Goal: Complete application form

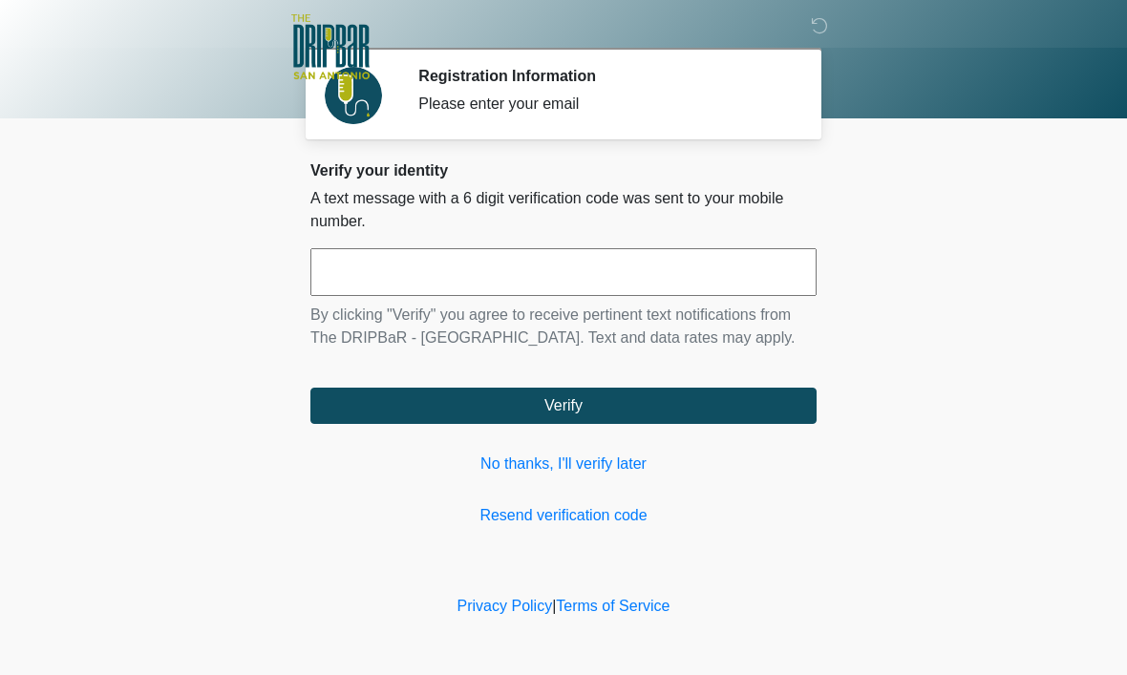
scroll to position [1, 0]
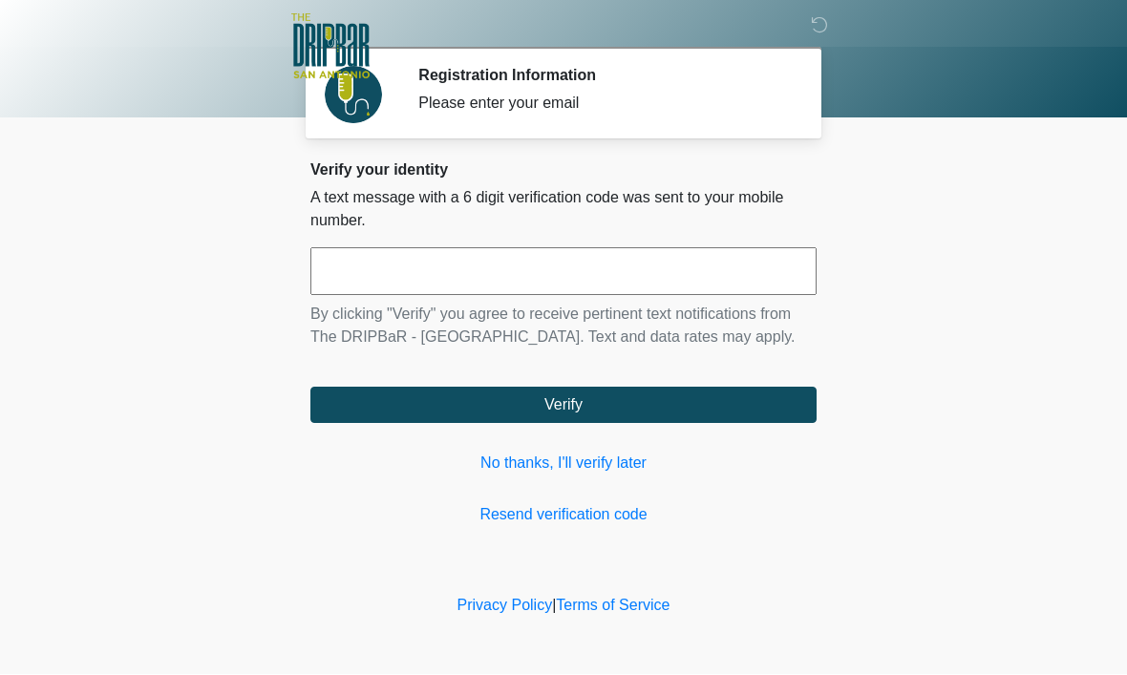
click at [387, 269] on input "text" at bounding box center [563, 272] width 506 height 48
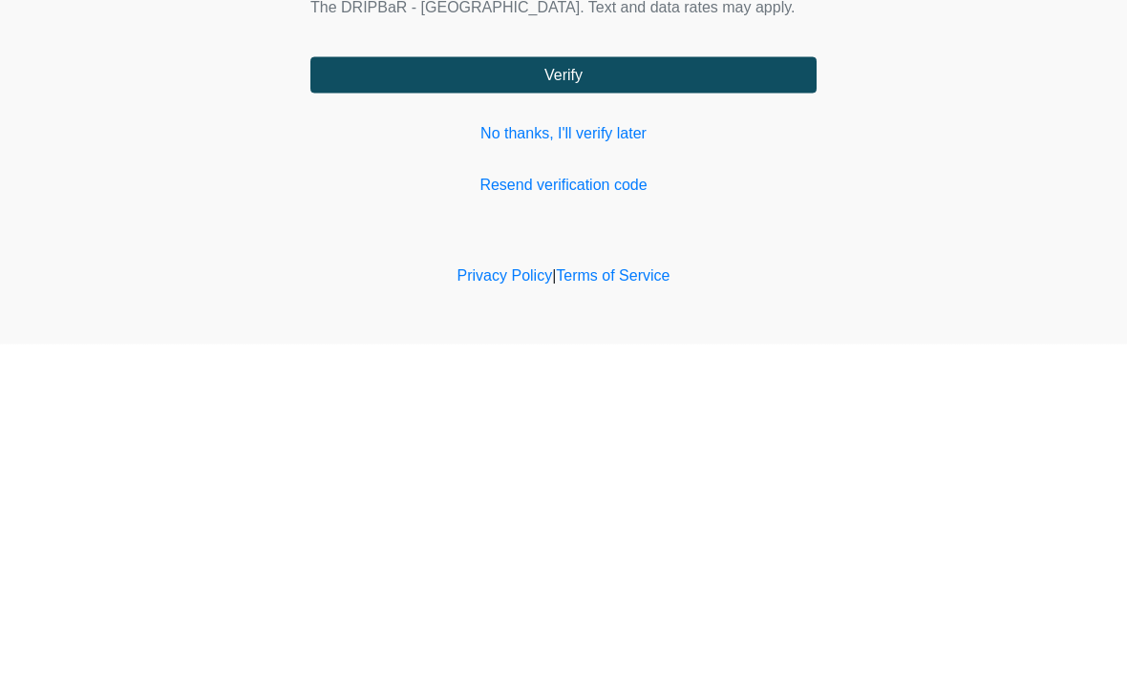
type input "******"
click at [741, 248] on form "****** By clicking "Verify" you agree to receive pertinent text notifications f…" at bounding box center [563, 336] width 506 height 176
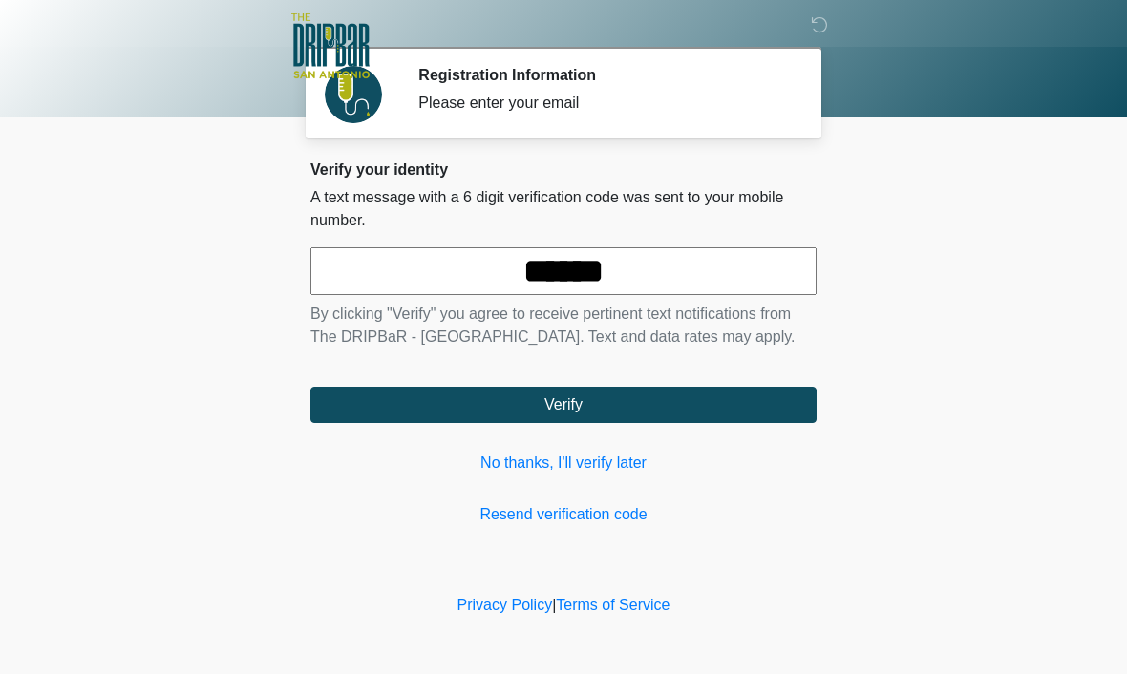
click at [734, 424] on button "Verify" at bounding box center [563, 406] width 506 height 36
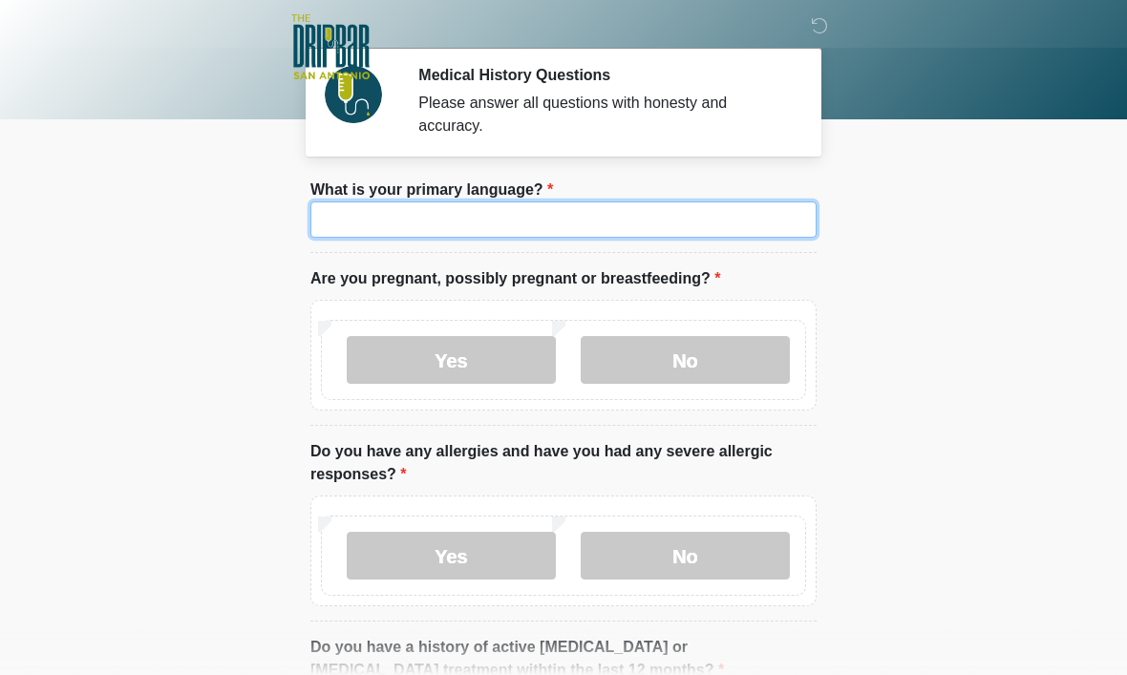
click at [519, 227] on input "What is your primary language?" at bounding box center [563, 219] width 506 height 36
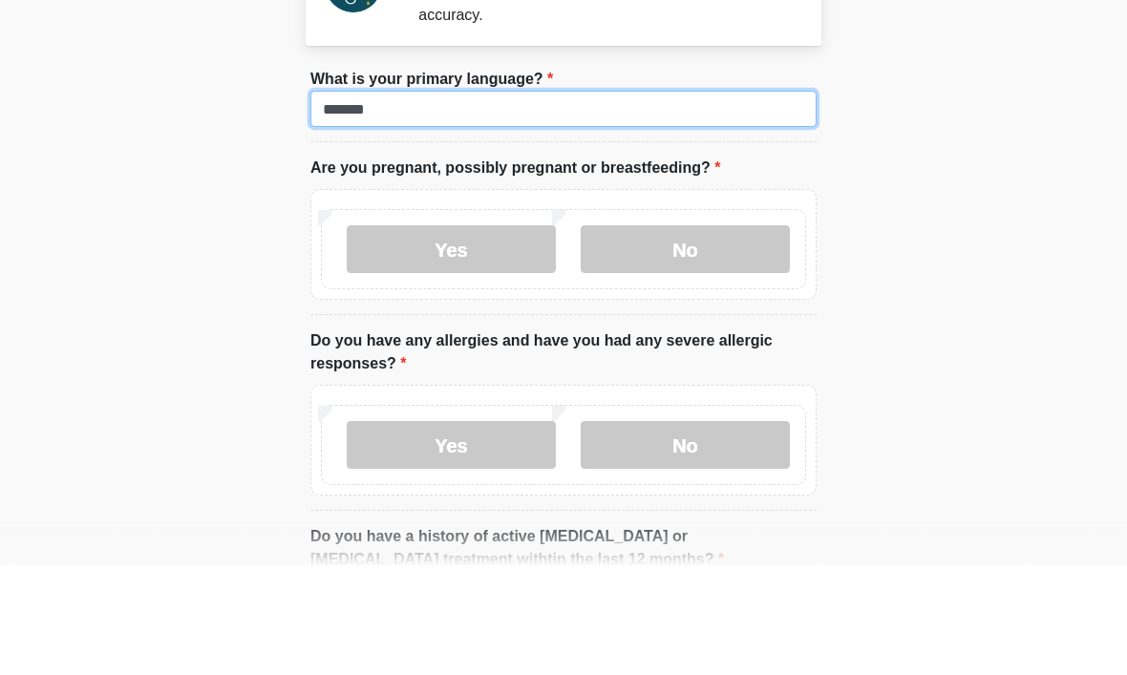
type input "*******"
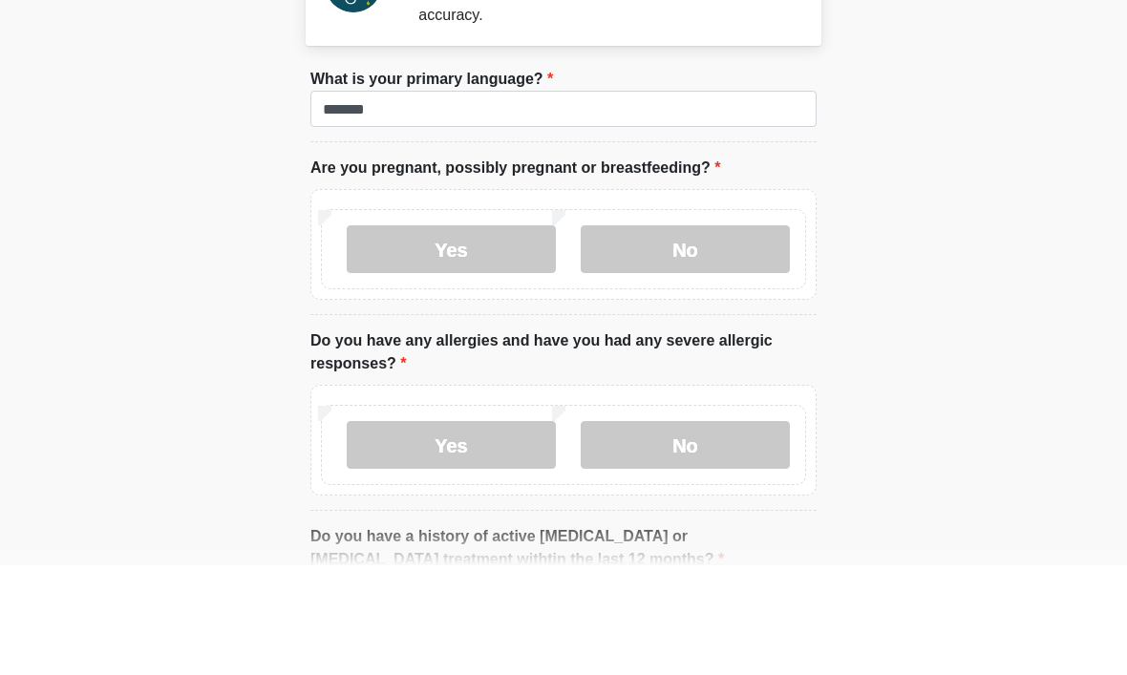
click at [702, 336] on label "No" at bounding box center [685, 360] width 209 height 48
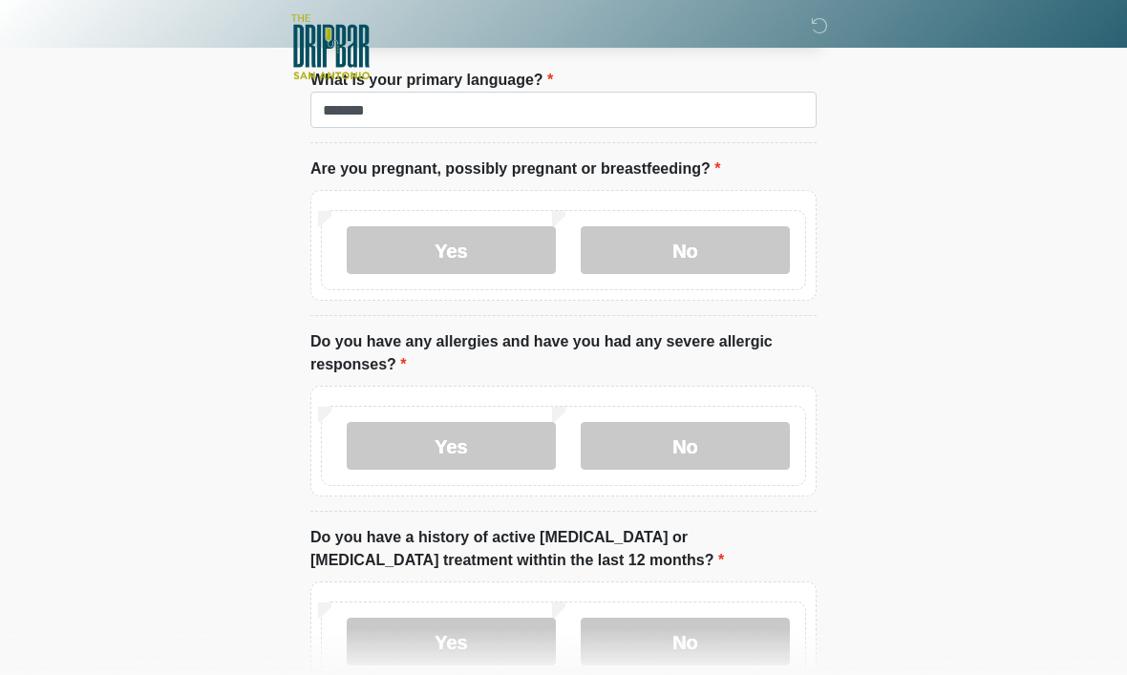
click at [703, 437] on label "No" at bounding box center [685, 446] width 209 height 48
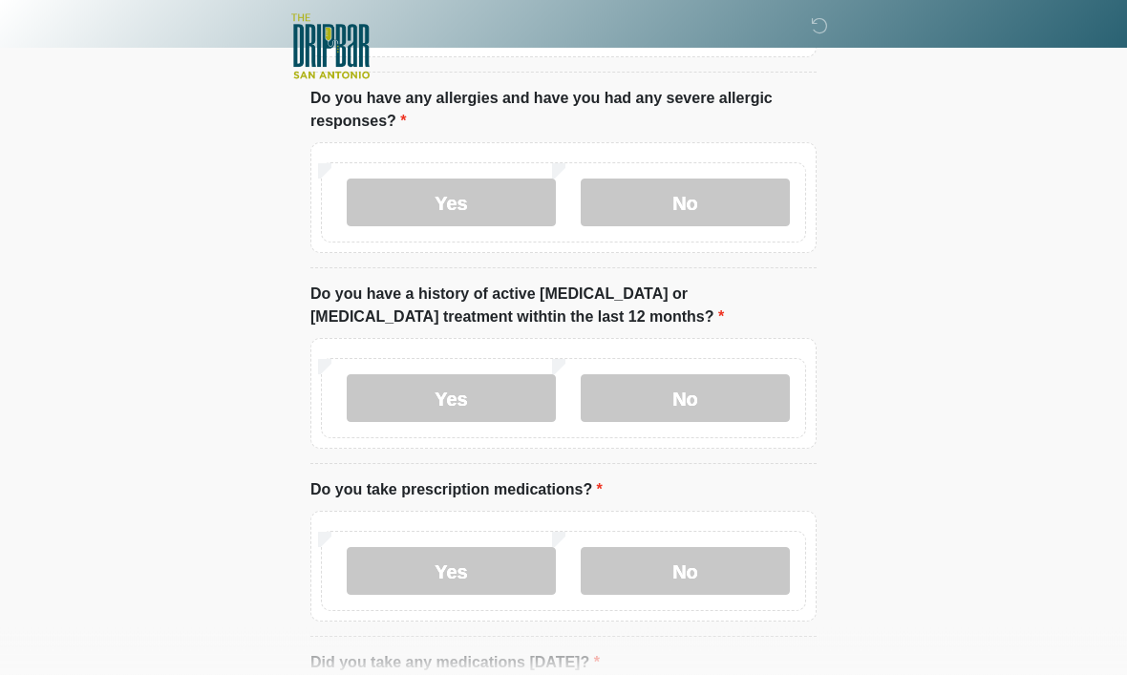
click at [676, 385] on label "No" at bounding box center [685, 399] width 209 height 48
click at [732, 568] on label "No" at bounding box center [685, 571] width 209 height 48
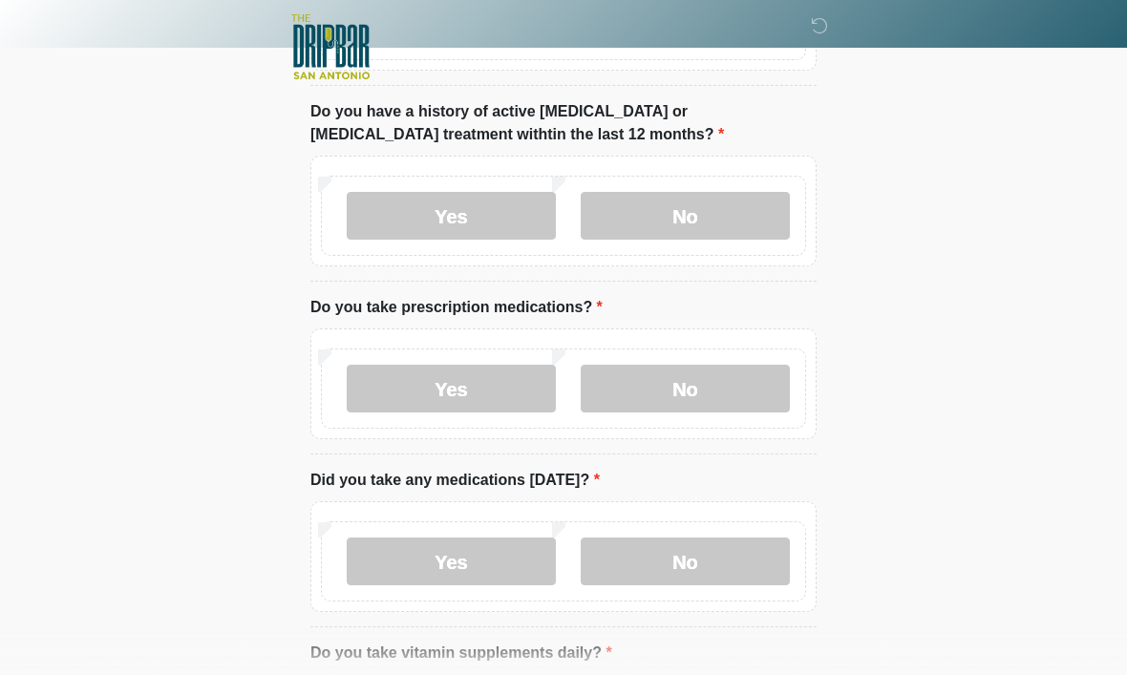
scroll to position [540, 0]
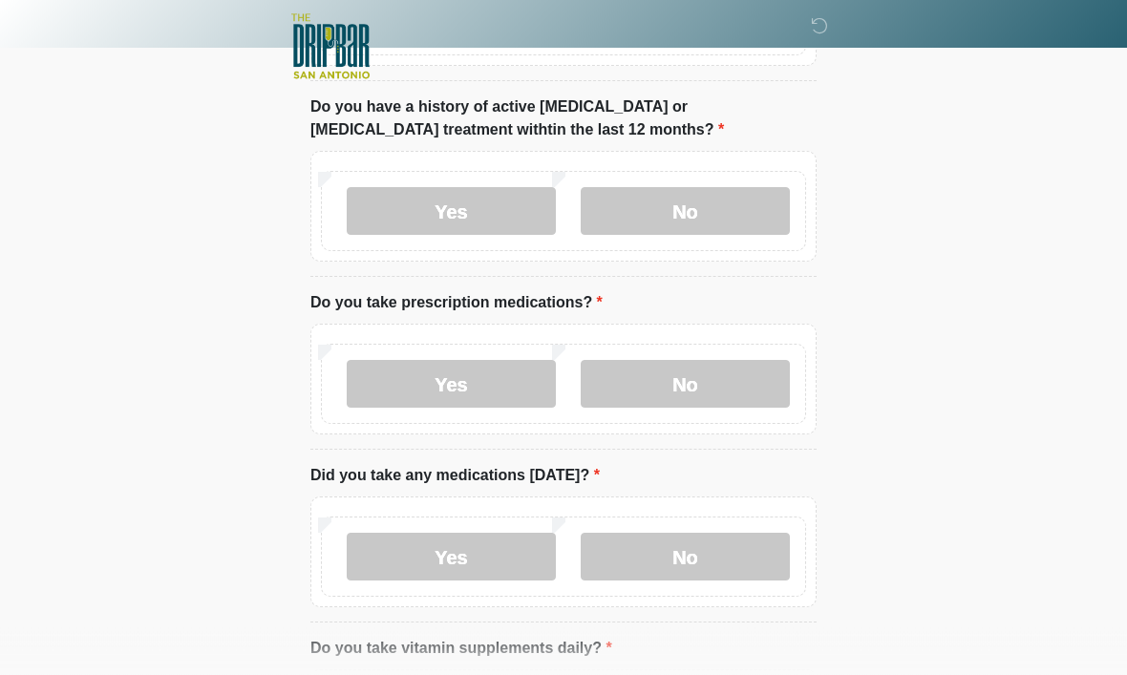
click at [453, 535] on label "Yes" at bounding box center [451, 558] width 209 height 48
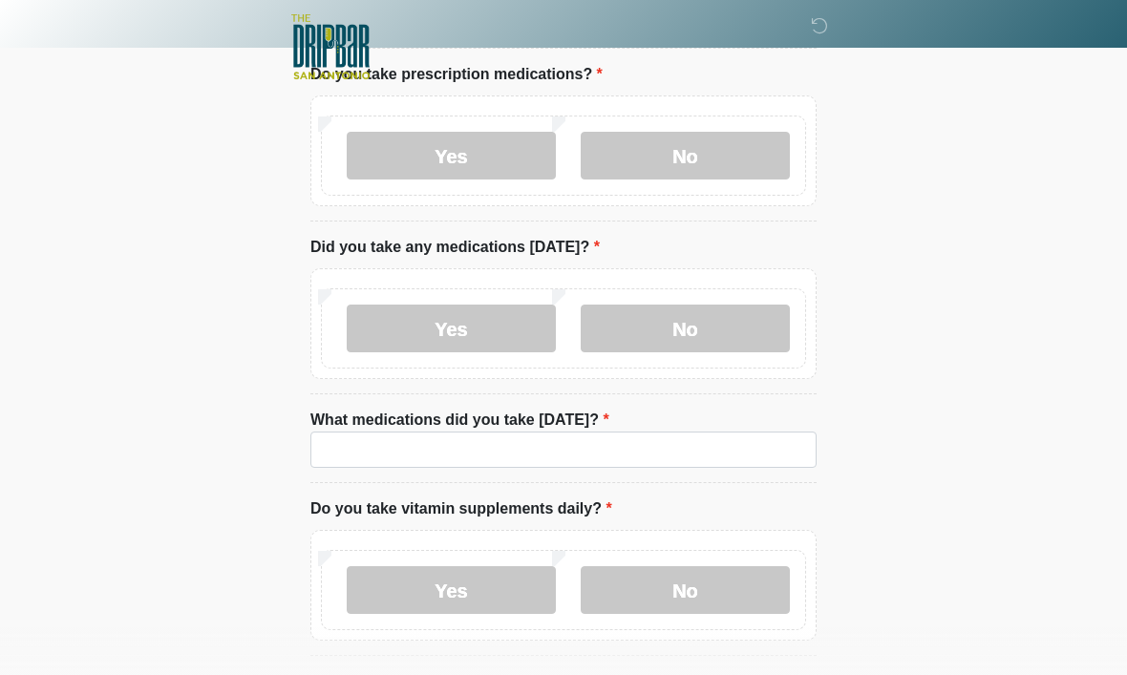
scroll to position [768, 0]
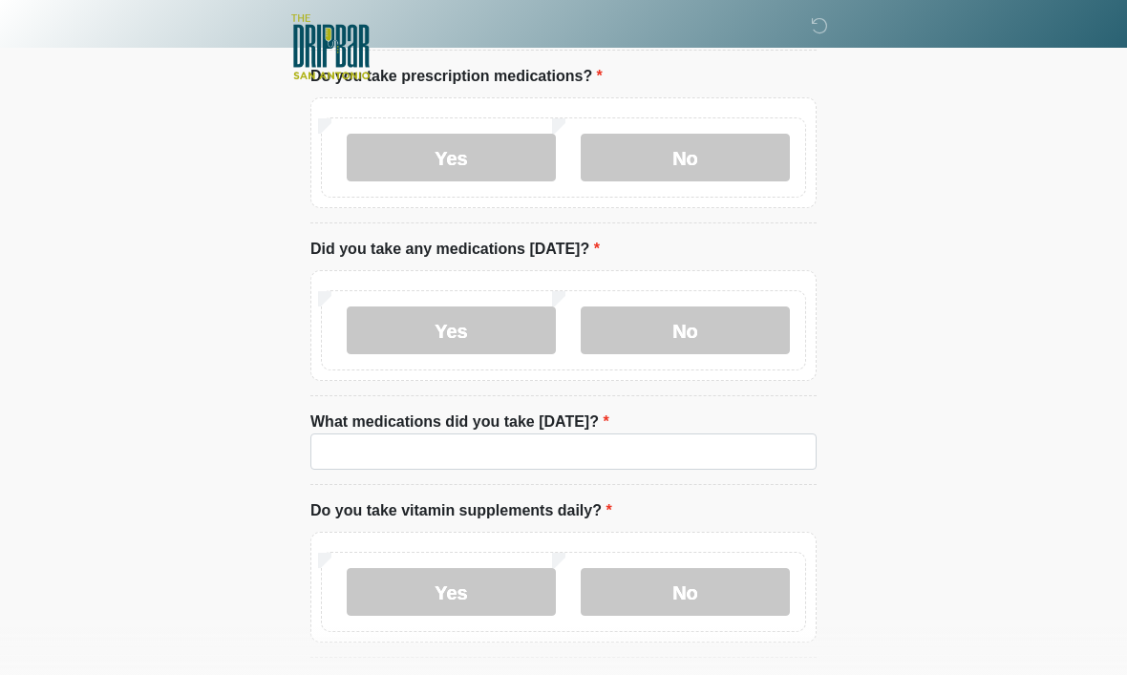
click at [476, 429] on label "What medications did you take [DATE]?" at bounding box center [459, 422] width 299 height 23
click at [476, 434] on input "What medications did you take [DATE]?" at bounding box center [563, 452] width 506 height 36
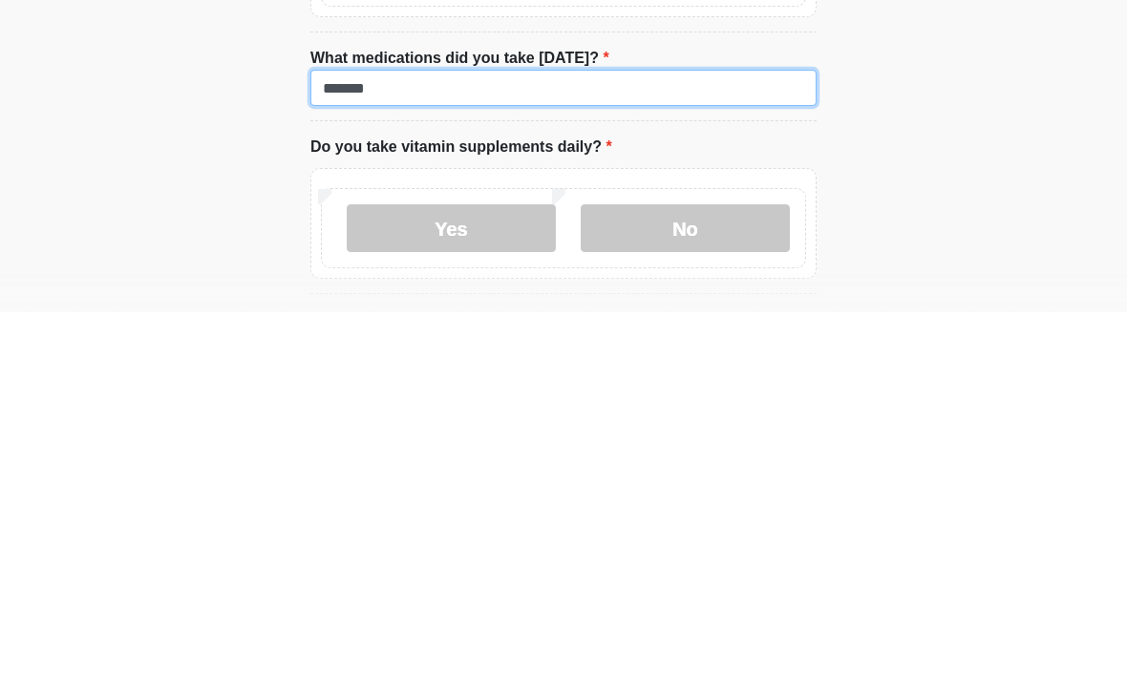
type input "*******"
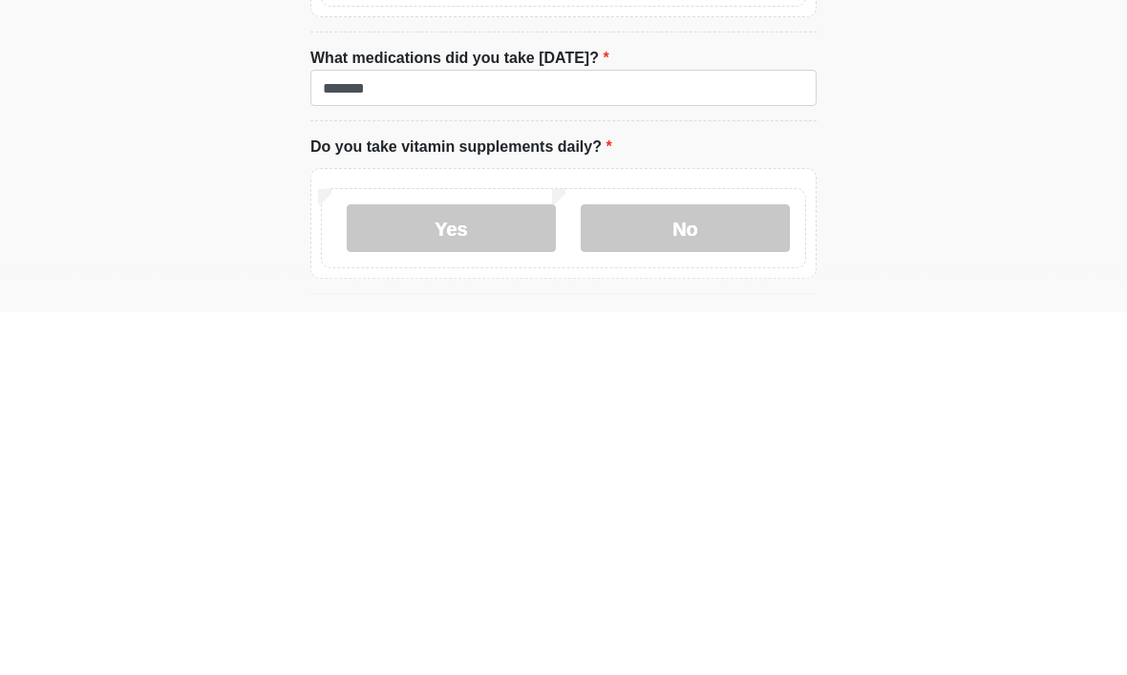
click at [724, 568] on label "No" at bounding box center [685, 592] width 209 height 48
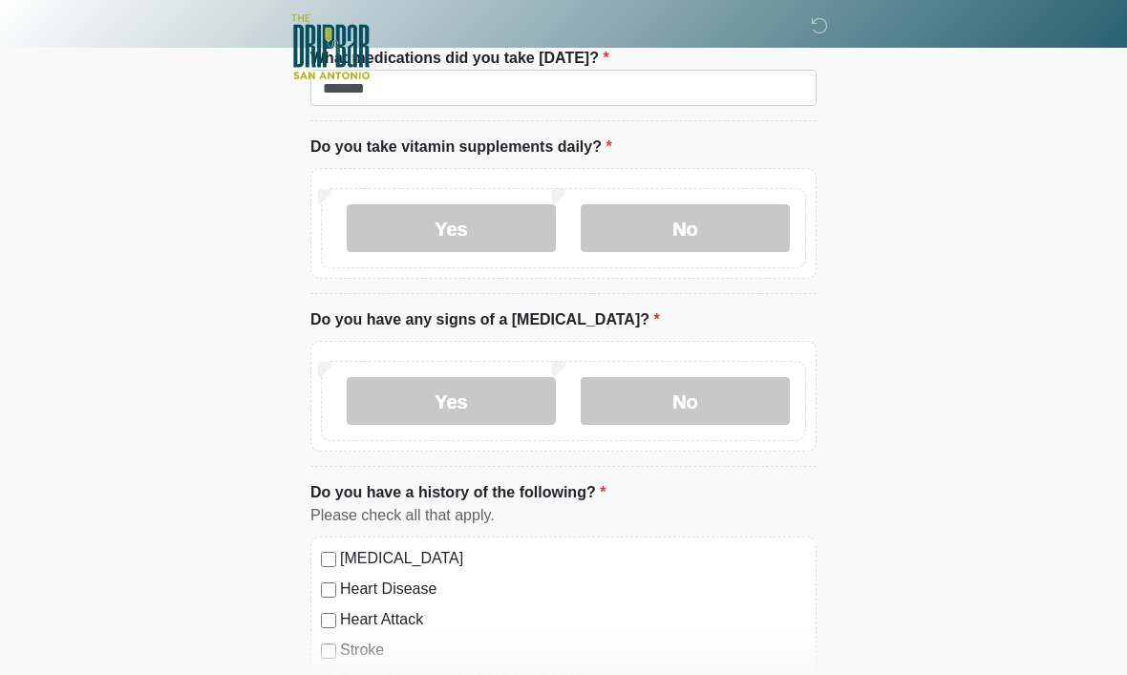
click at [709, 390] on label "No" at bounding box center [685, 401] width 209 height 48
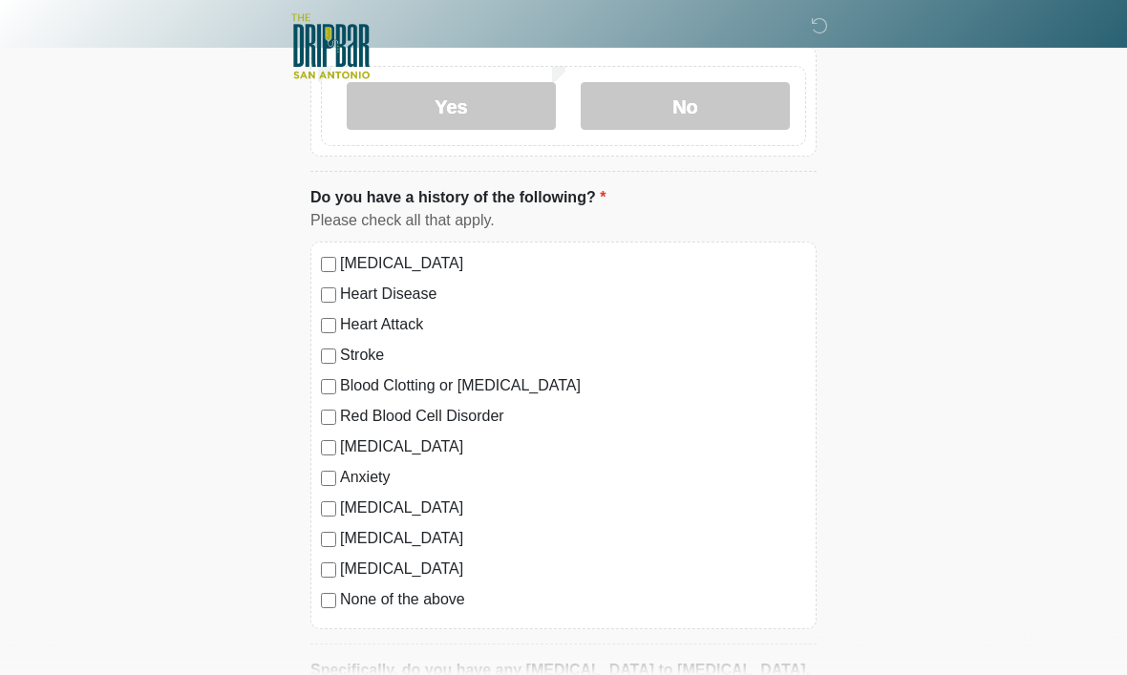
scroll to position [1441, 0]
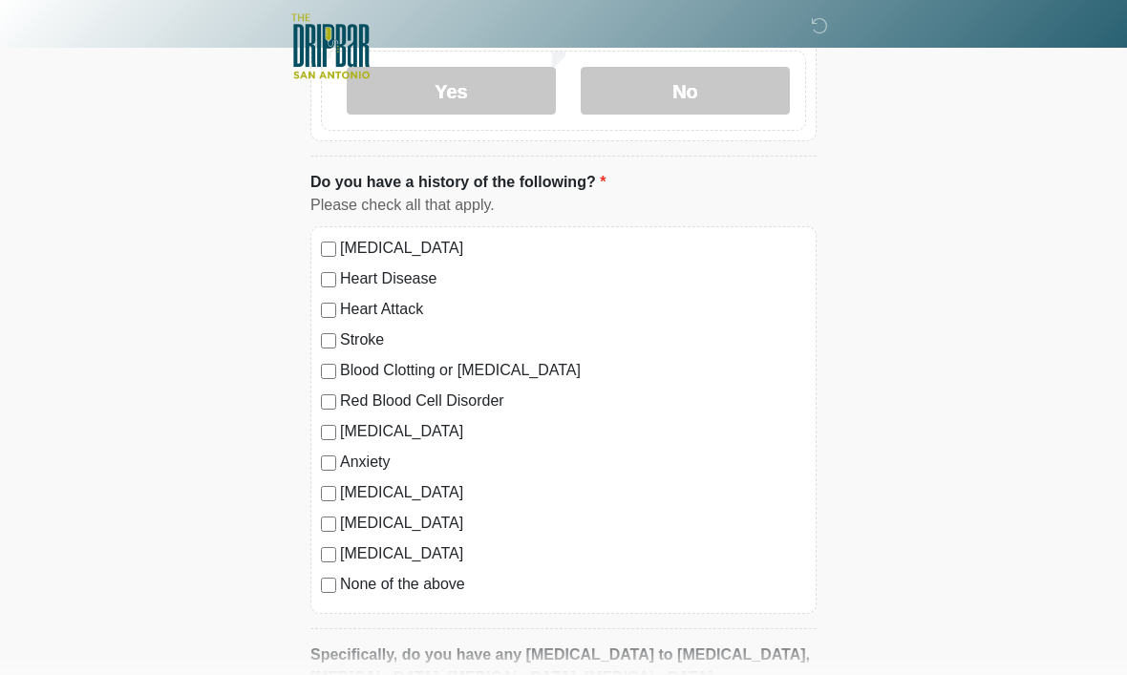
click at [386, 421] on label "[MEDICAL_DATA]" at bounding box center [573, 432] width 466 height 23
click at [362, 456] on label "Anxiety" at bounding box center [573, 463] width 466 height 23
click at [335, 421] on div "[MEDICAL_DATA]" at bounding box center [563, 432] width 485 height 23
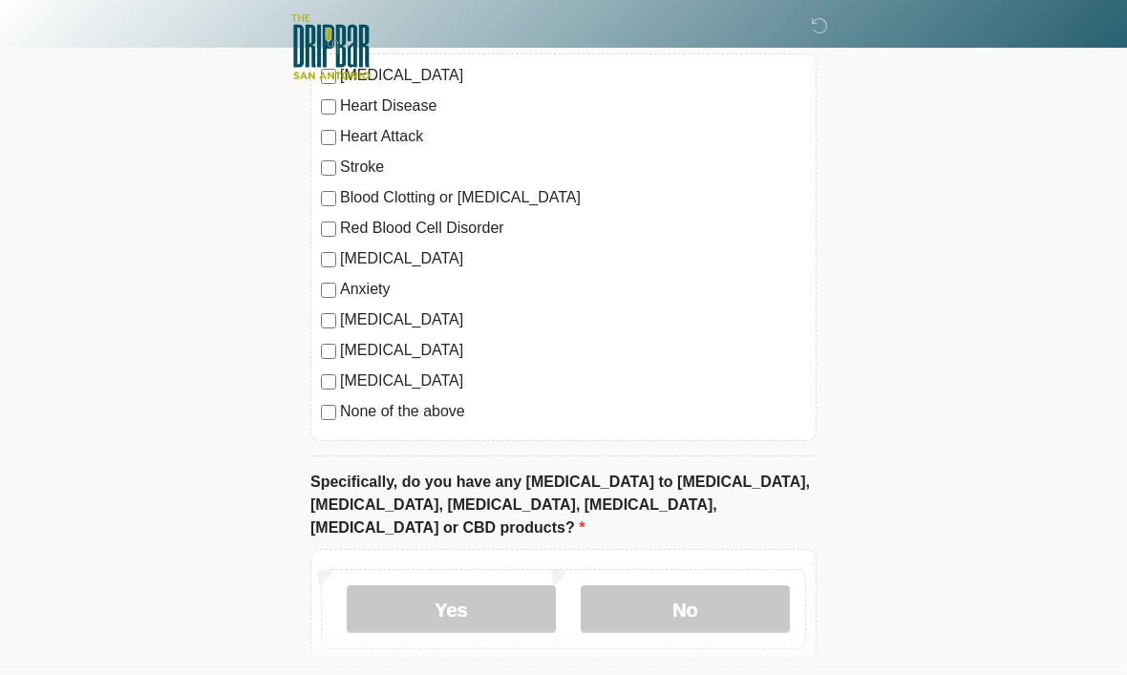
scroll to position [1678, 0]
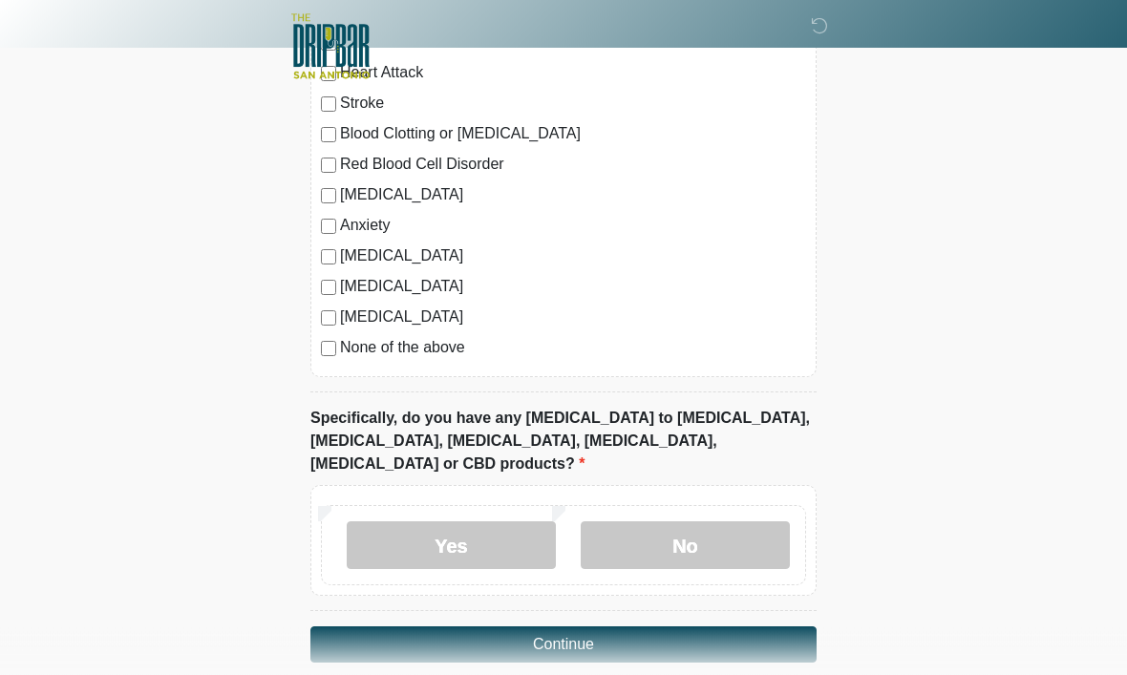
click at [655, 523] on label "No" at bounding box center [685, 546] width 209 height 48
click at [776, 627] on button "Continue" at bounding box center [563, 645] width 506 height 36
click at [474, 522] on label "Yes" at bounding box center [451, 546] width 209 height 48
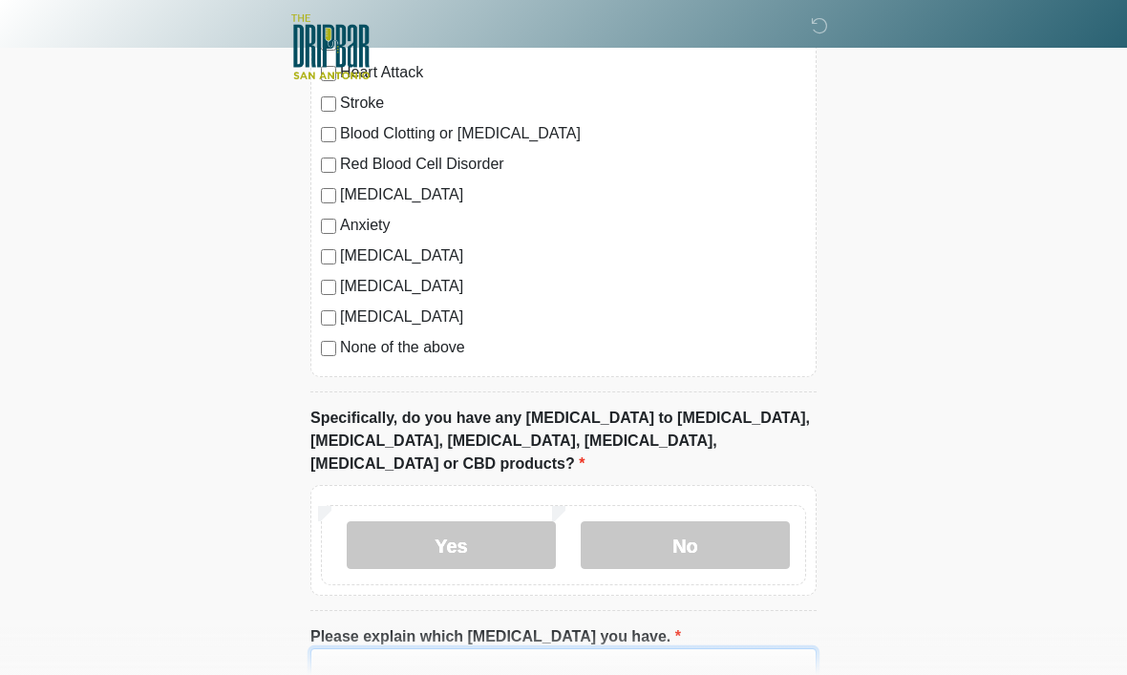
click at [677, 648] on input "Please explain which [MEDICAL_DATA] you have." at bounding box center [563, 666] width 506 height 36
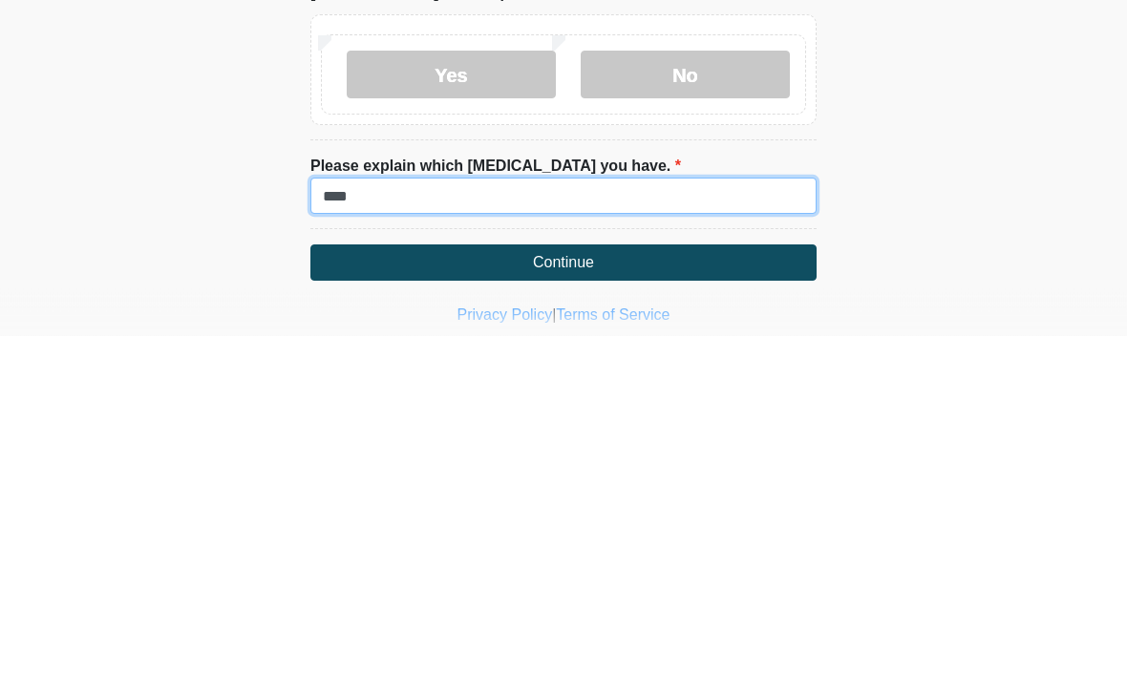
type input "****"
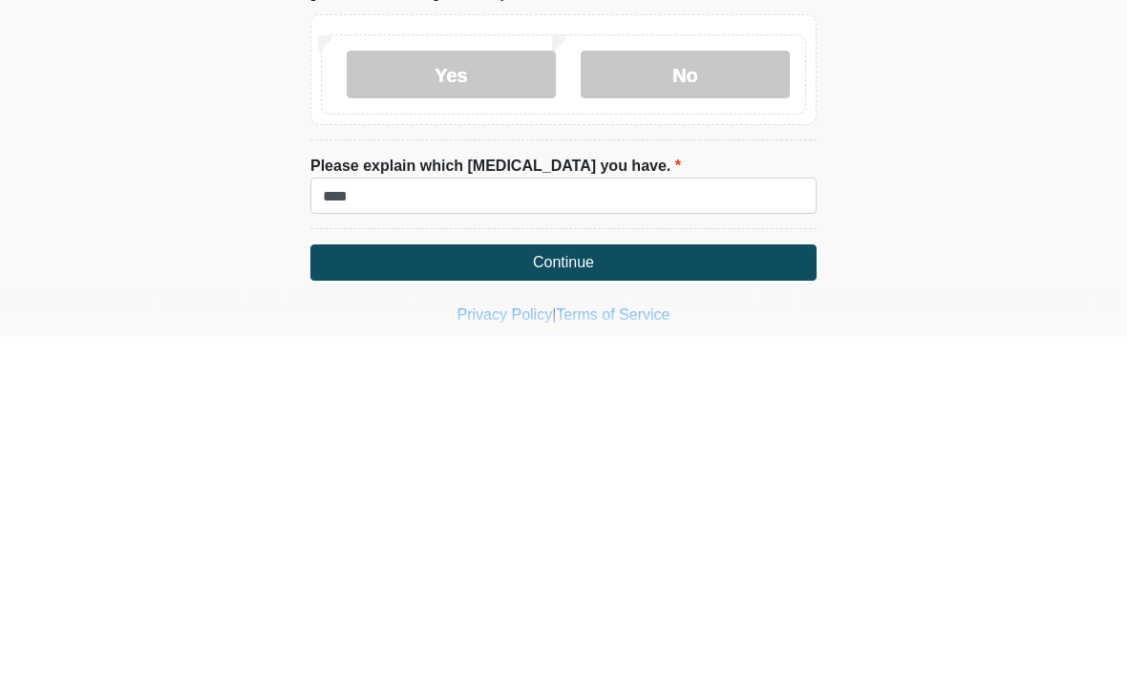
click at [740, 584] on button "Continue" at bounding box center [563, 602] width 506 height 36
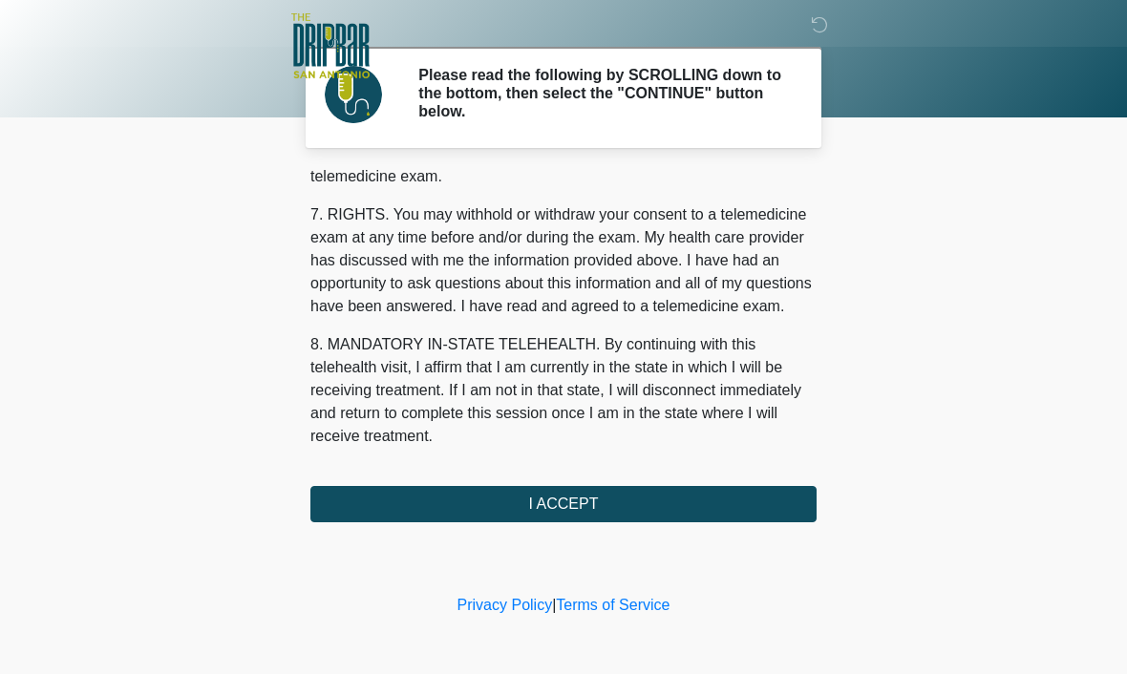
scroll to position [860, 0]
click at [486, 505] on button "I ACCEPT" at bounding box center [563, 505] width 506 height 36
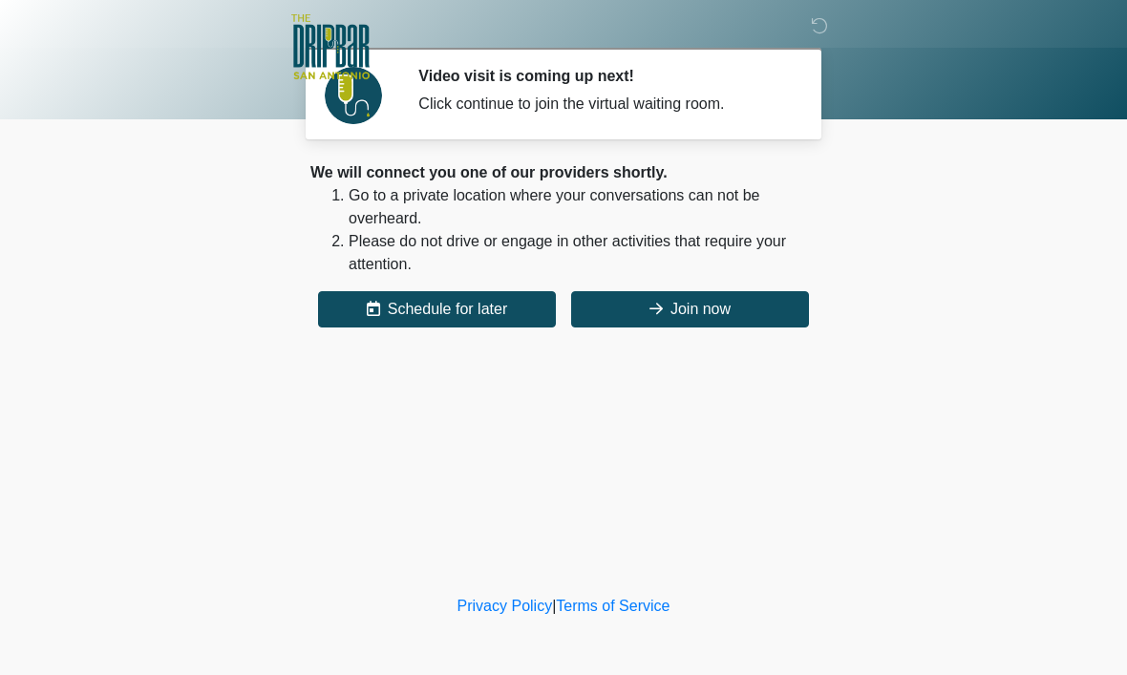
click at [725, 305] on button "Join now" at bounding box center [690, 309] width 238 height 36
